Goal: Task Accomplishment & Management: Use online tool/utility

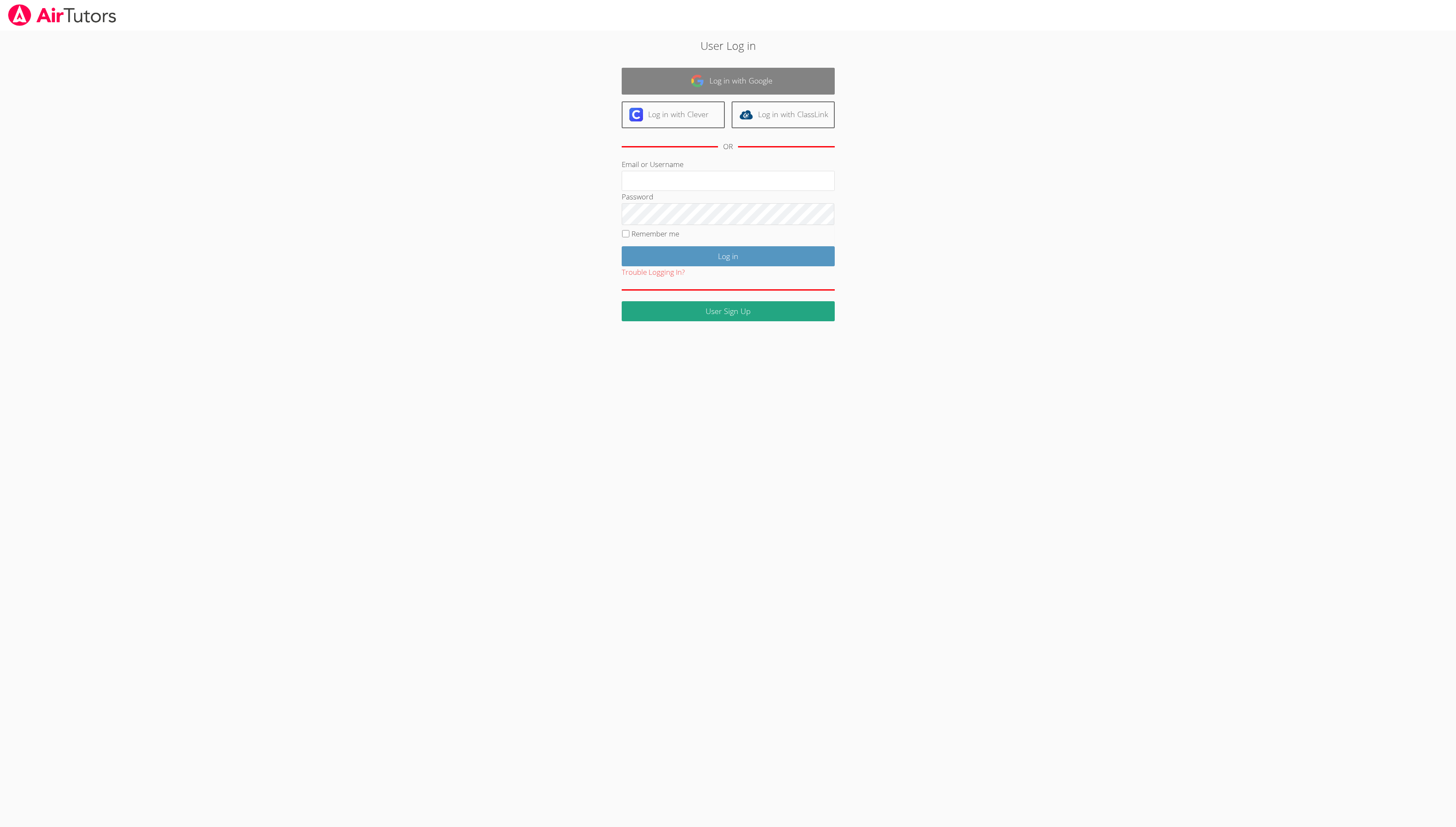
click at [768, 77] on link "Log in with Google" at bounding box center [728, 81] width 213 height 27
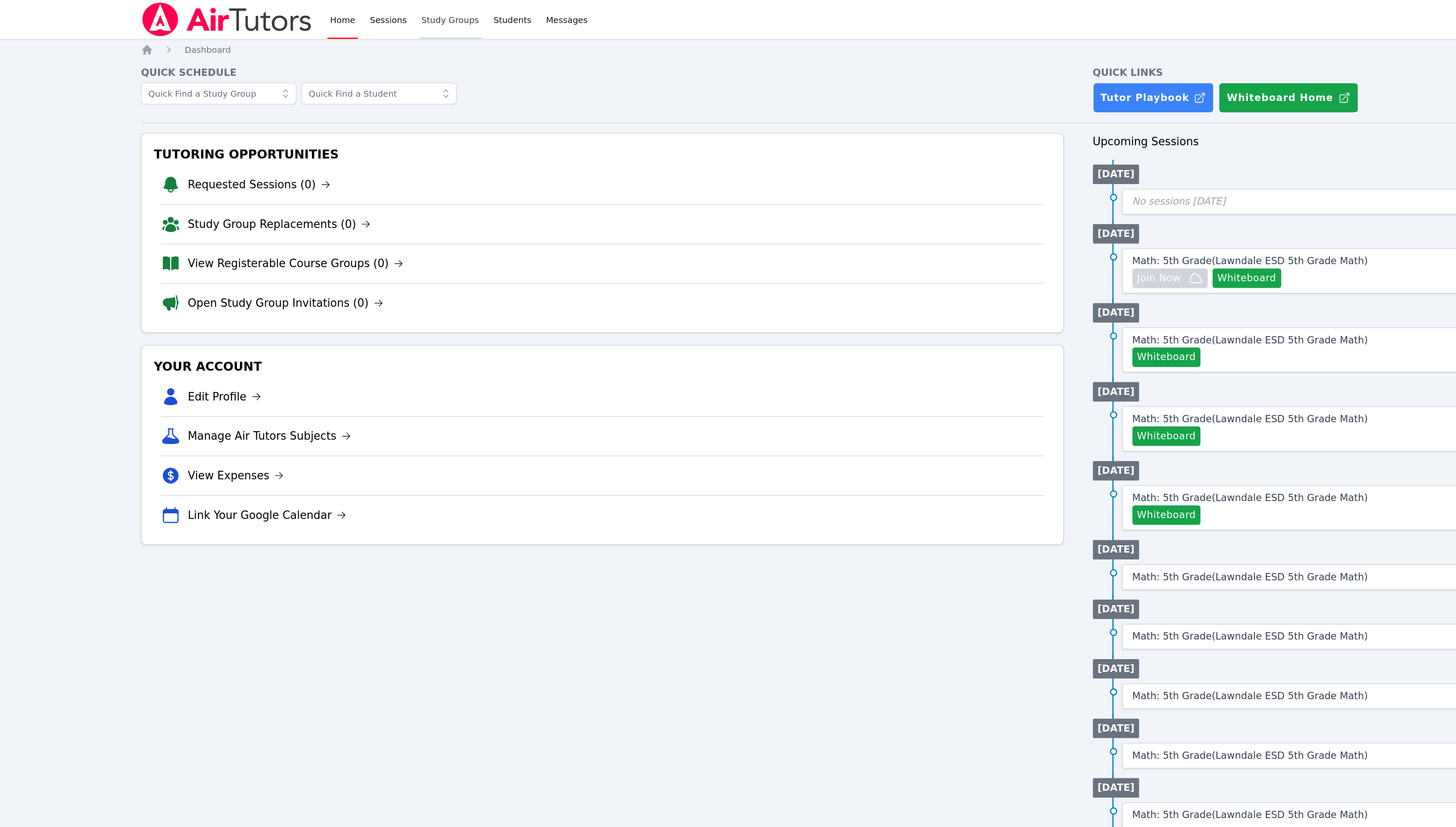
click at [402, 12] on link "Study Groups" at bounding box center [399, 14] width 44 height 27
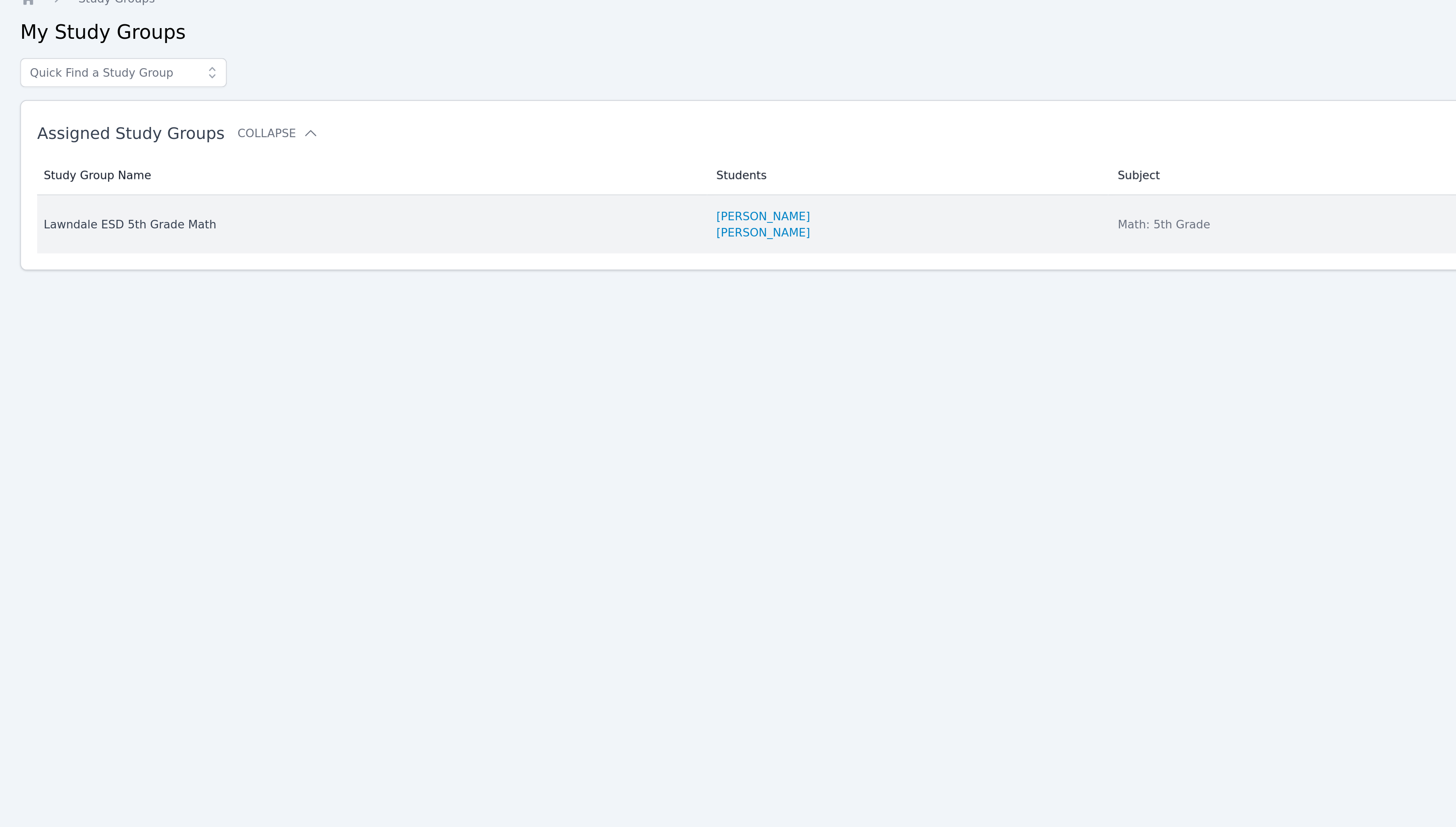
click at [268, 152] on div "Lawndale ESD 5th Grade Math" at bounding box center [366, 155] width 345 height 9
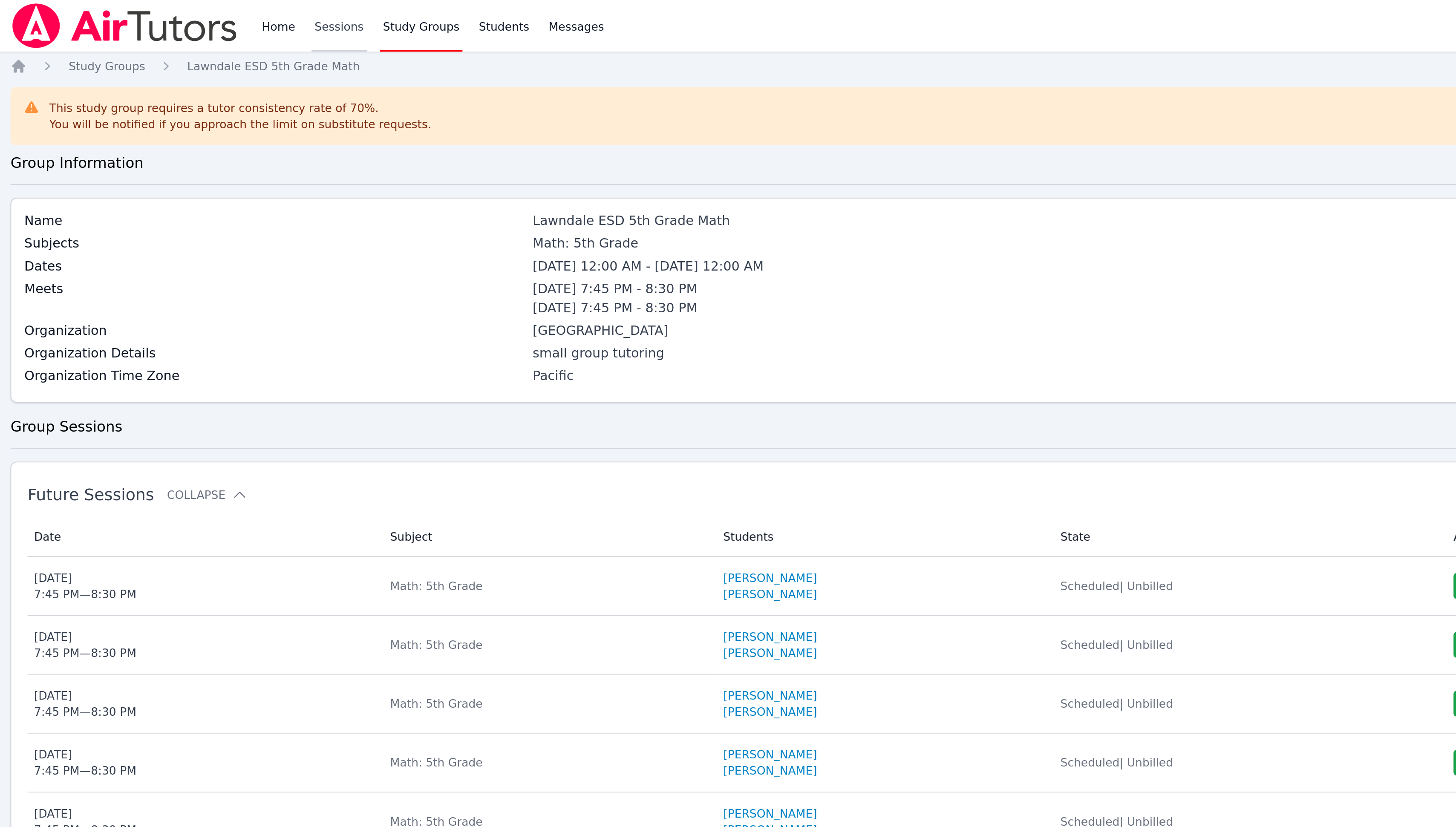
click at [359, 10] on link "Sessions" at bounding box center [355, 14] width 29 height 27
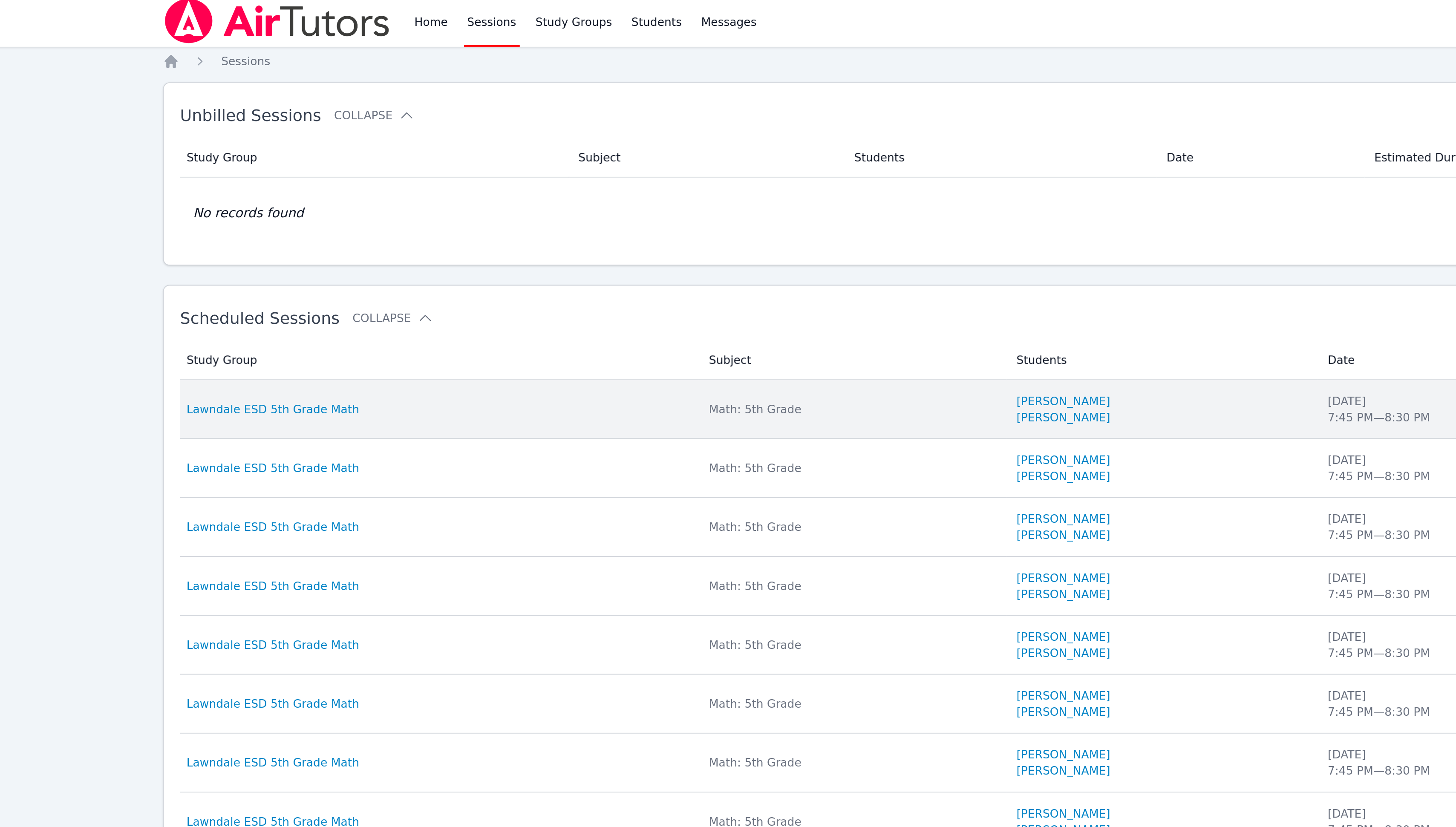
click at [315, 230] on td "Study Group Lawndale ESD 5th Grade Math" at bounding box center [327, 219] width 274 height 31
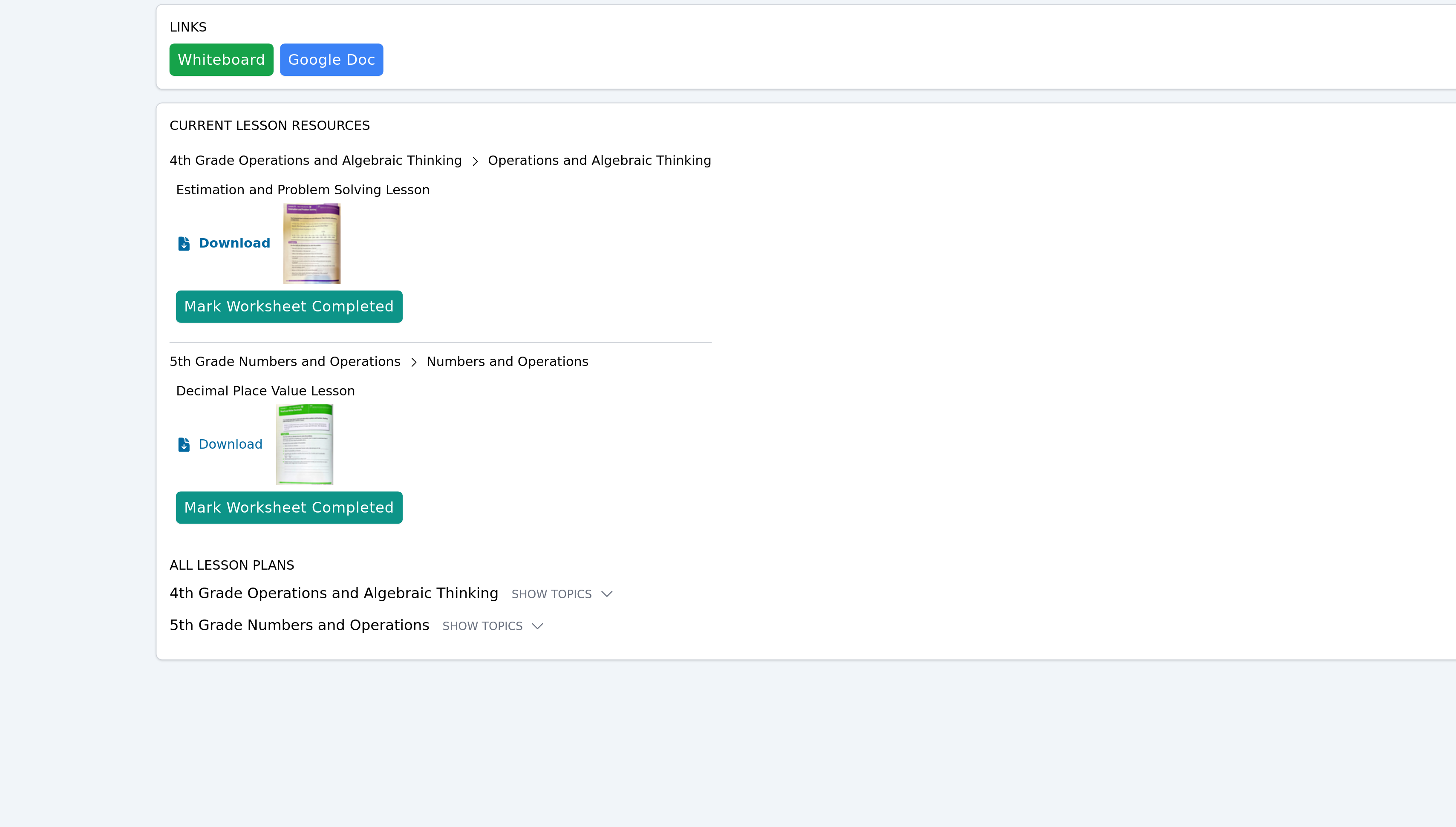
click at [217, 407] on span "Download" at bounding box center [223, 402] width 38 height 10
click at [385, 591] on div "Show Topics" at bounding box center [397, 587] width 55 height 9
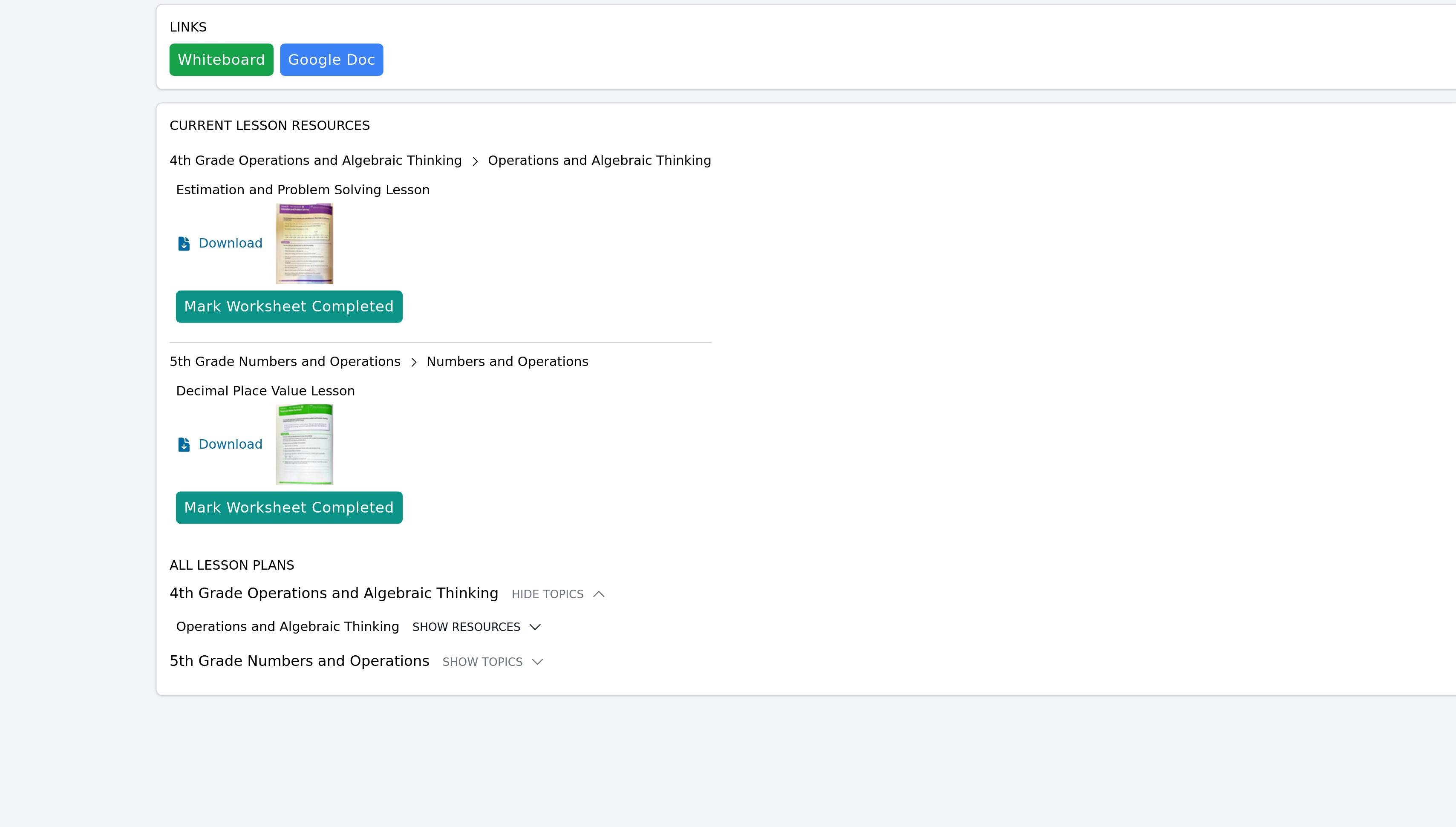
click at [378, 608] on icon at bounding box center [382, 605] width 9 height 9
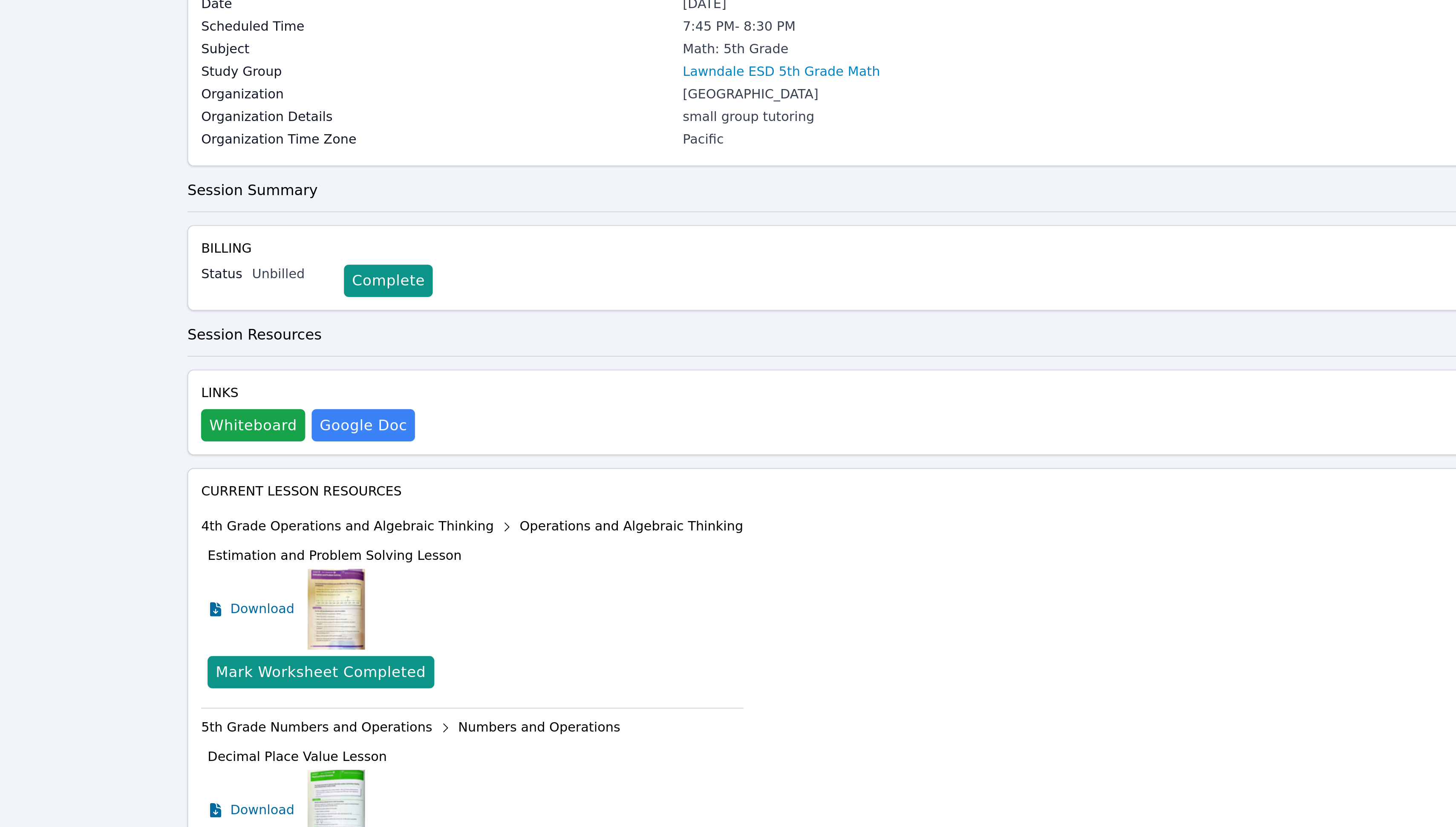
scroll to position [78, 0]
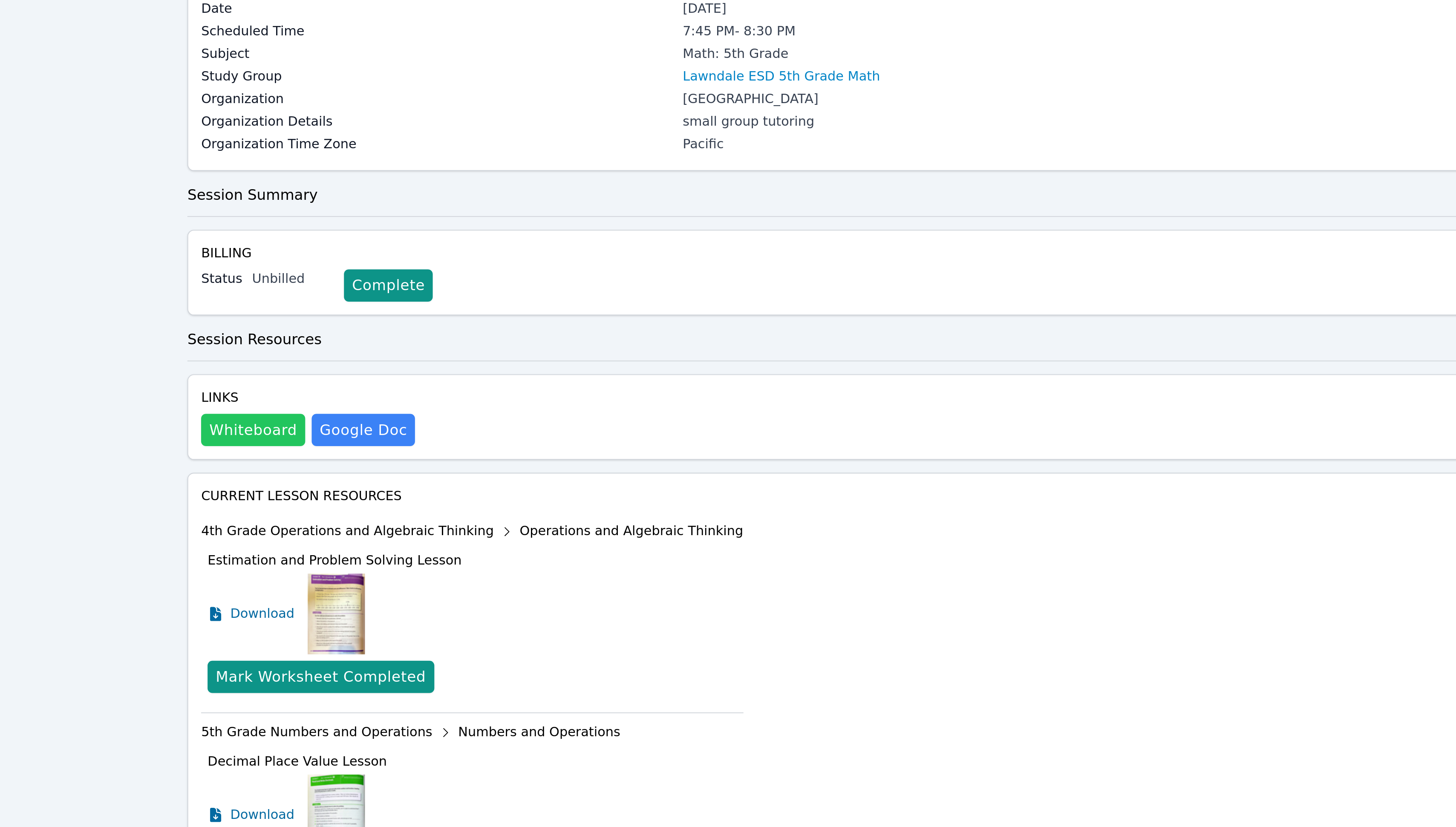
click at [201, 236] on button "Whiteboard" at bounding box center [217, 227] width 55 height 17
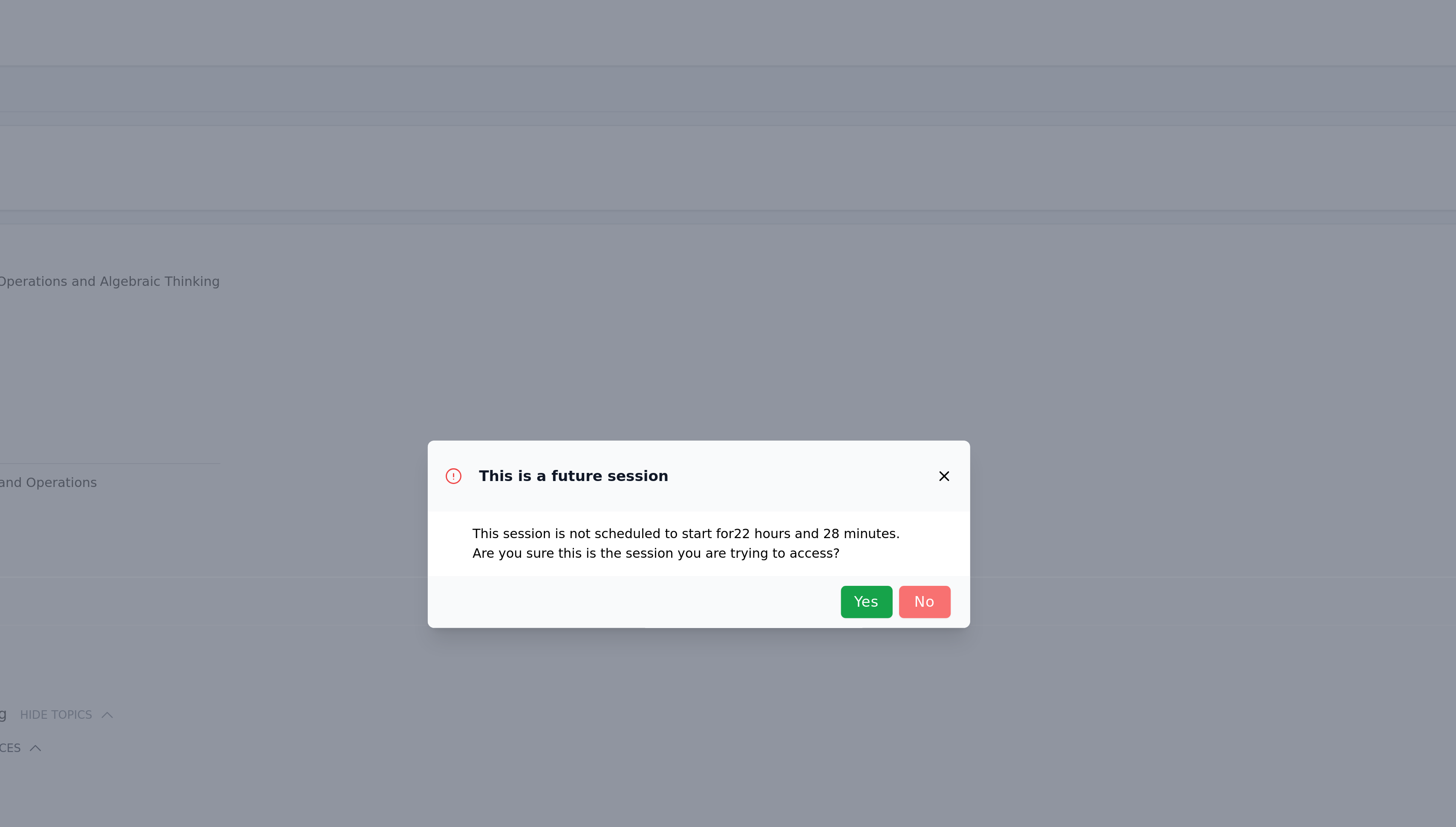
click at [846, 446] on span "No" at bounding box center [847, 449] width 19 height 12
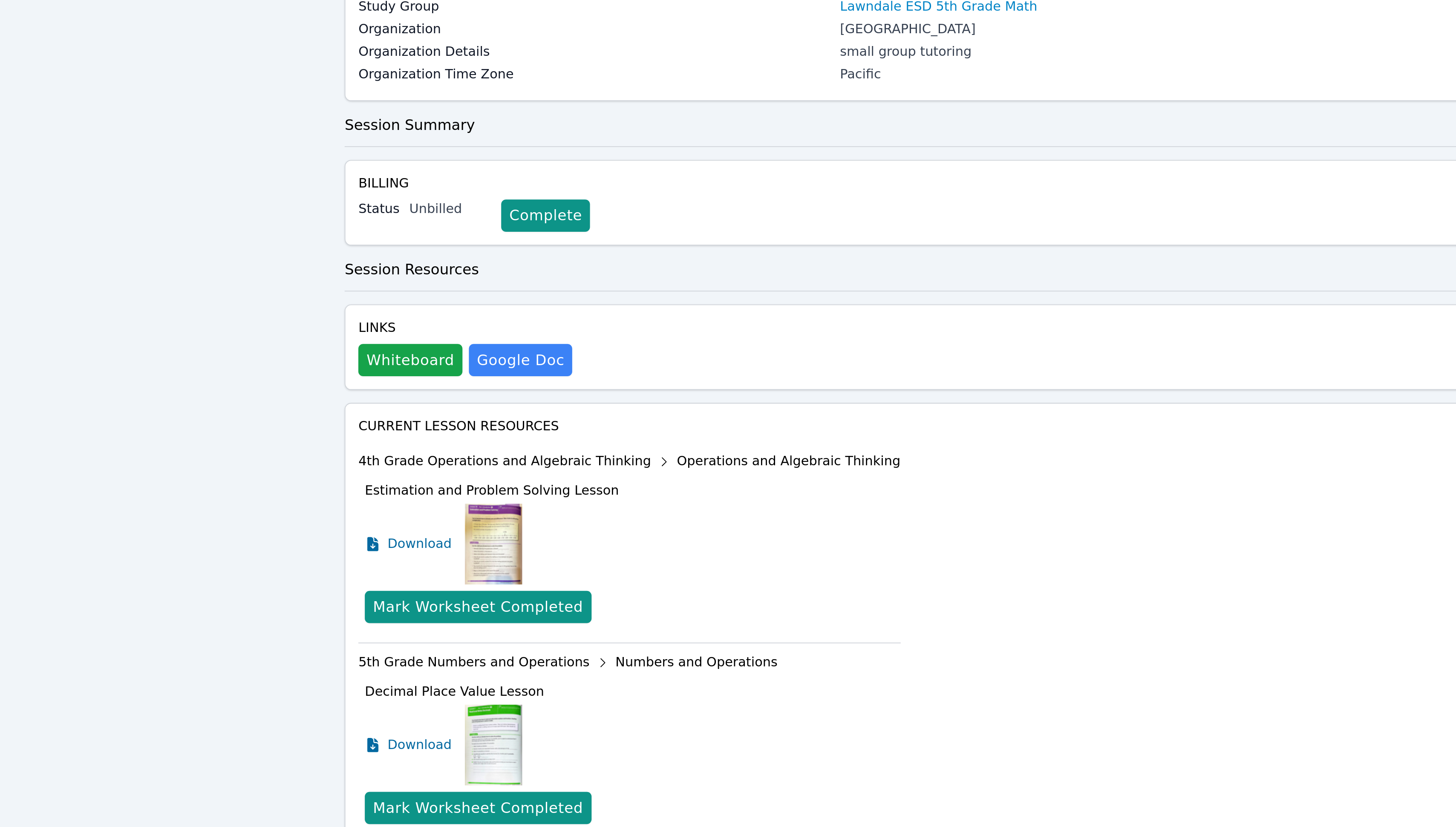
scroll to position [0, 0]
